Goal: Transaction & Acquisition: Subscribe to service/newsletter

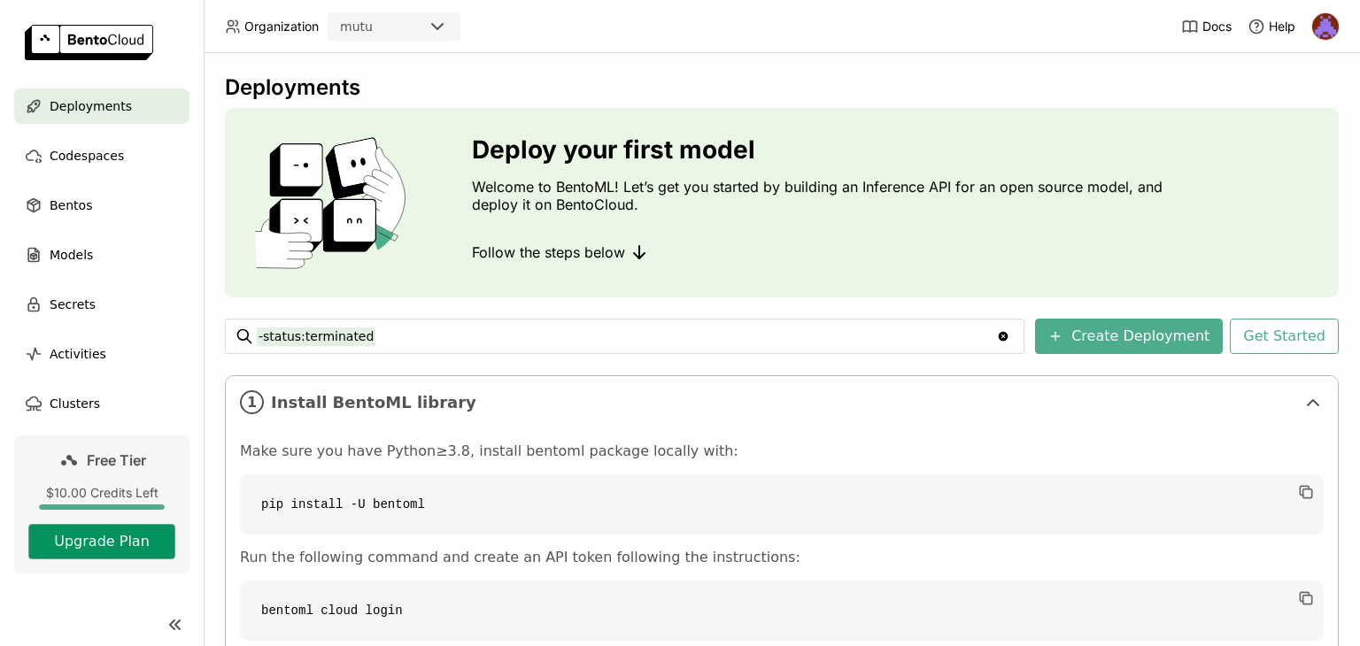
click at [96, 544] on button "Upgrade Plan" at bounding box center [101, 541] width 147 height 35
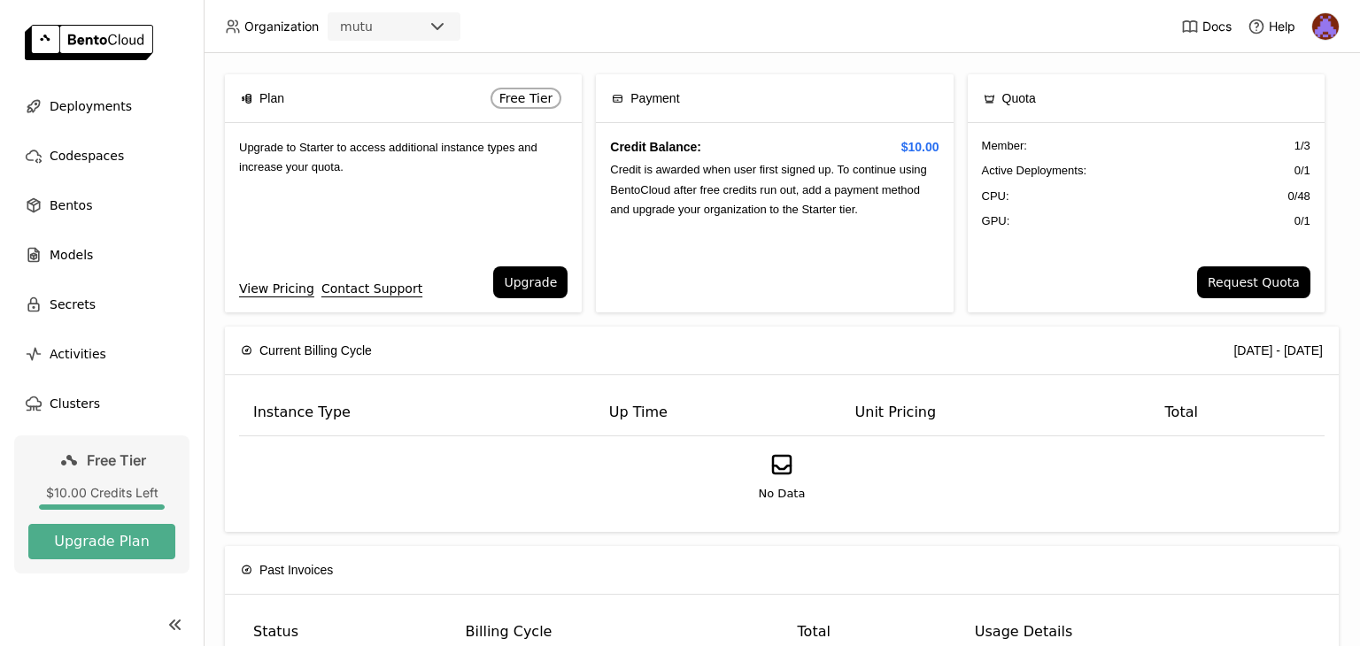
click at [833, 373] on div "Current Billing Cycle [DATE] - [DATE]" at bounding box center [782, 351] width 1082 height 48
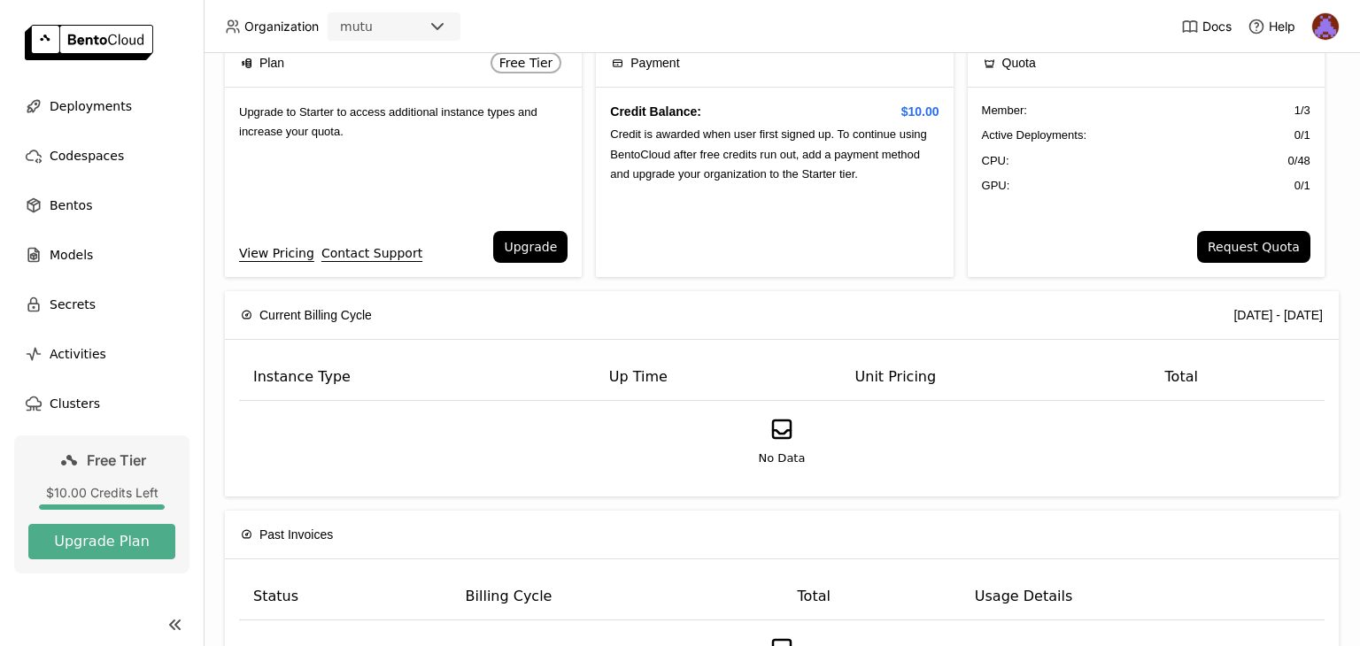
click at [903, 381] on th "Unit Pricing" at bounding box center [996, 377] width 310 height 47
click at [506, 241] on button "Upgrade" at bounding box center [530, 247] width 74 height 32
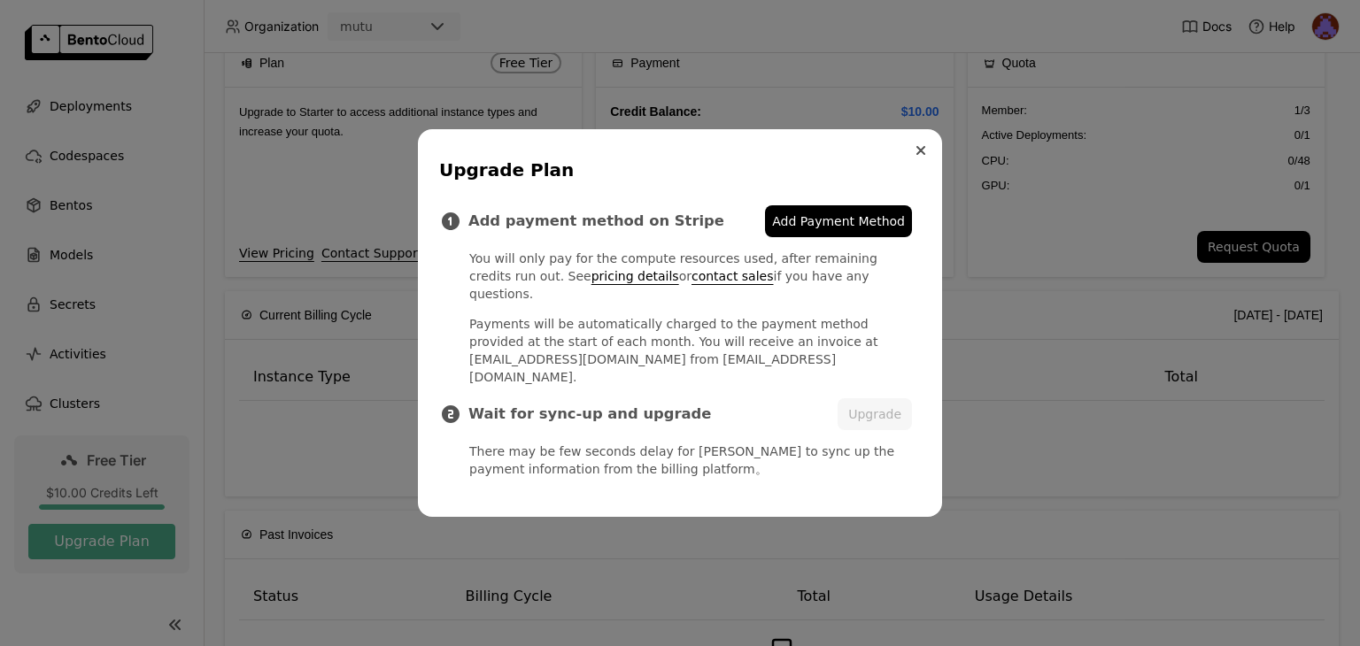
click at [923, 161] on button "Close" at bounding box center [920, 150] width 21 height 21
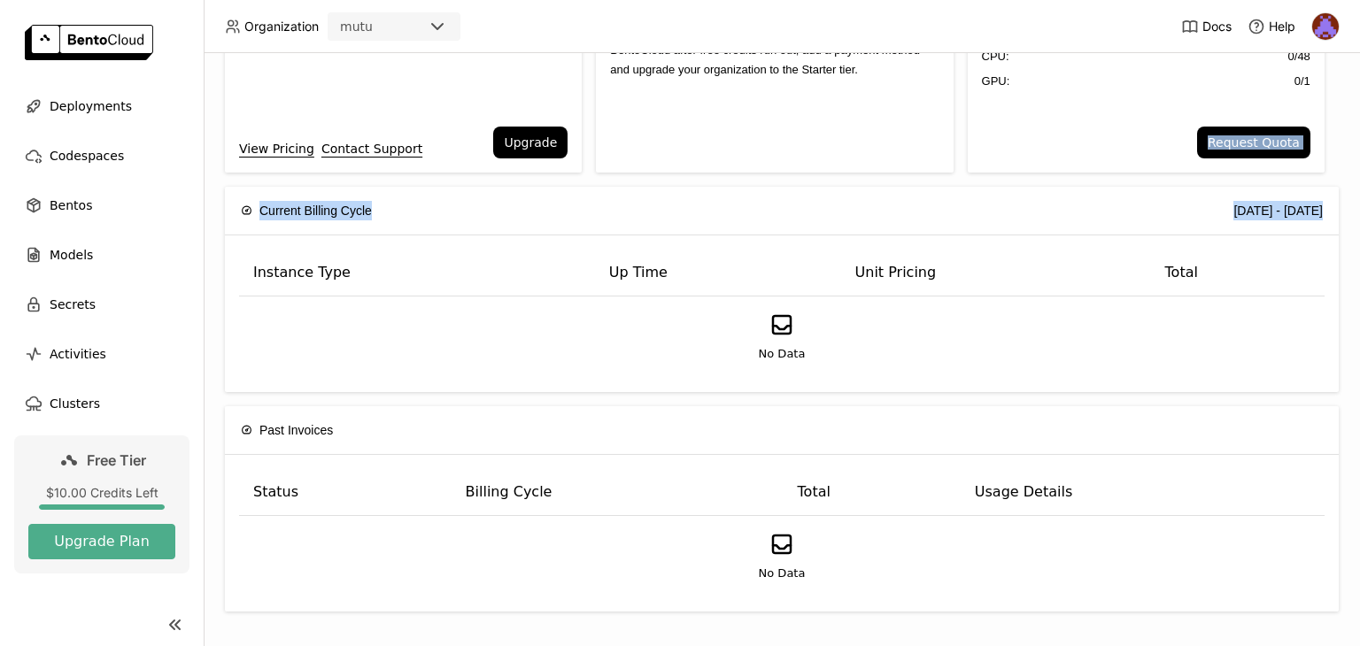
scroll to position [0, 0]
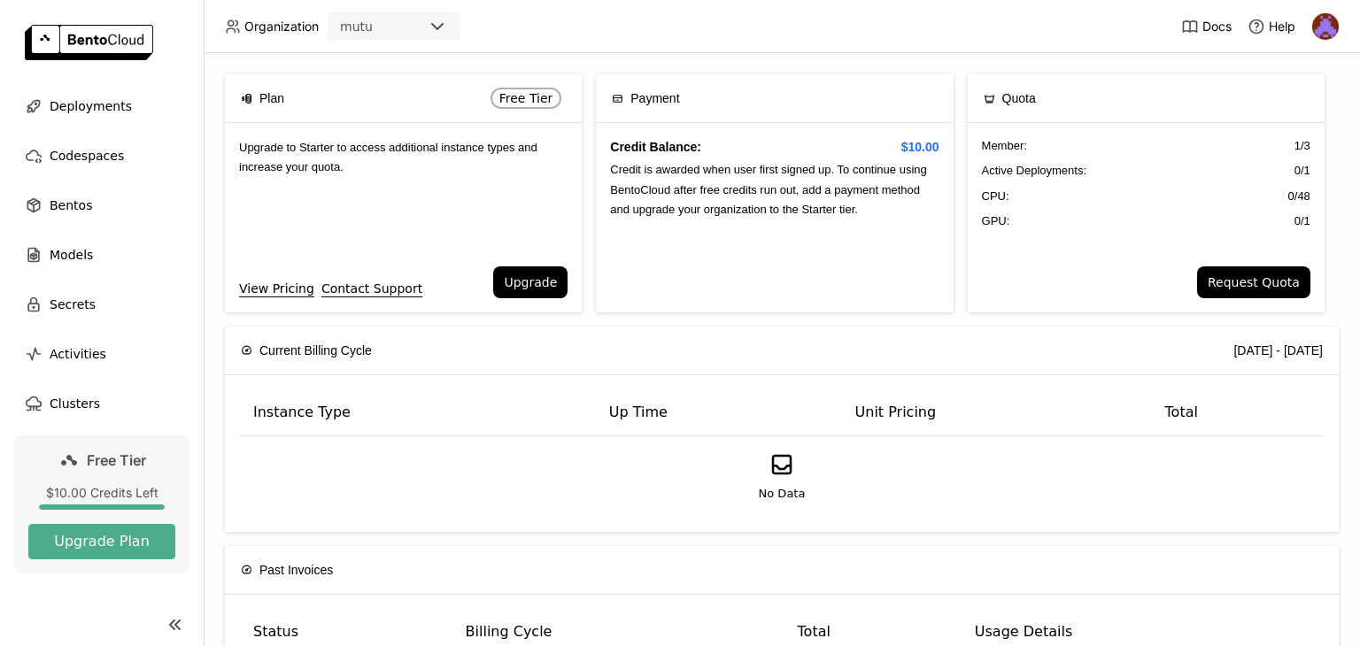
drag, startPoint x: 1359, startPoint y: 259, endPoint x: 1359, endPoint y: 213, distance: 46.0
click at [1359, 213] on div "Plan Free Tier Upgrade to Starter to access additional instance types and incre…" at bounding box center [782, 349] width 1156 height 593
click at [862, 414] on th "Unit Pricing" at bounding box center [996, 413] width 310 height 47
click at [81, 165] on span "Codespaces" at bounding box center [87, 155] width 74 height 21
